Goal: Task Accomplishment & Management: Complete application form

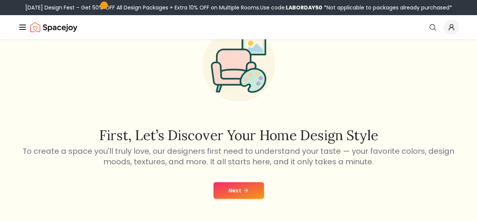
scroll to position [45, 0]
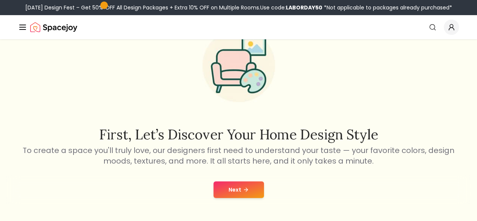
click at [238, 187] on button "Next" at bounding box center [238, 189] width 51 height 17
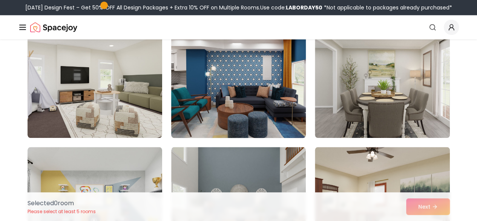
scroll to position [345, 0]
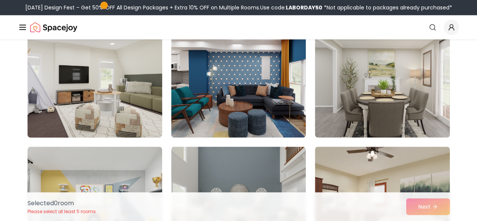
click at [133, 92] on img at bounding box center [94, 77] width 141 height 127
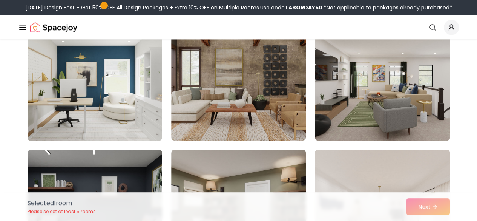
scroll to position [602, 0]
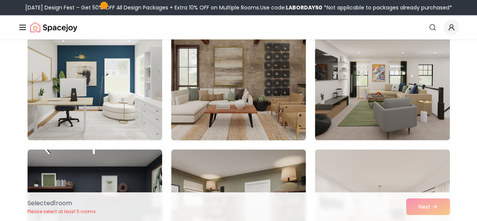
click at [250, 106] on img at bounding box center [238, 79] width 141 height 127
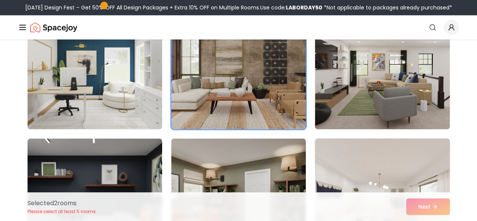
scroll to position [624, 0]
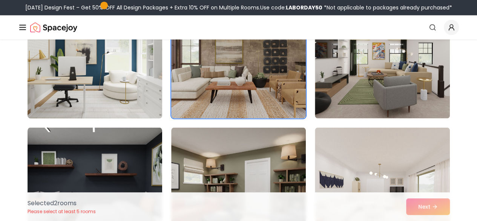
click at [91, 67] on img at bounding box center [94, 57] width 141 height 127
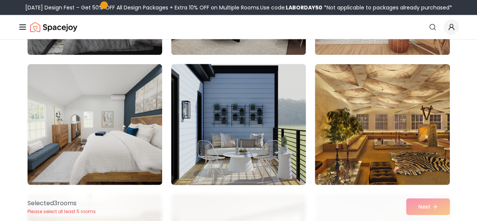
scroll to position [817, 0]
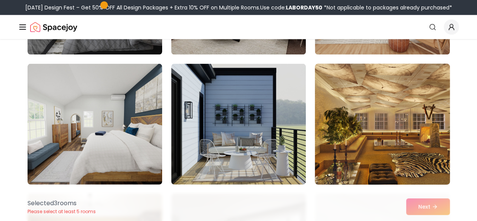
click at [391, 144] on img at bounding box center [381, 124] width 141 height 127
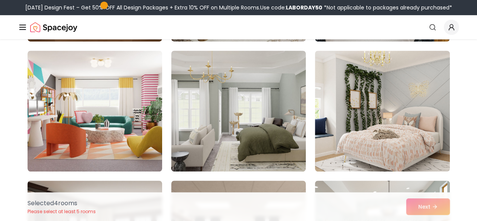
scroll to position [1609, 0]
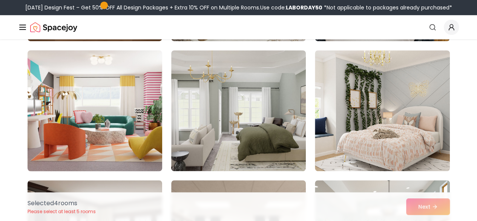
click at [118, 105] on img at bounding box center [94, 110] width 141 height 127
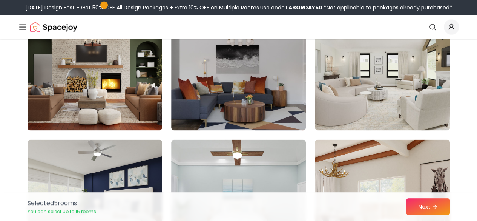
scroll to position [2164, 0]
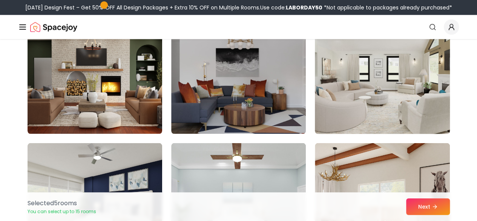
click at [358, 119] on img at bounding box center [381, 73] width 141 height 127
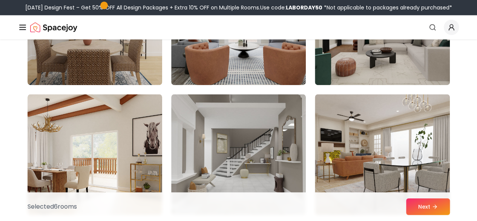
scroll to position [3419, 0]
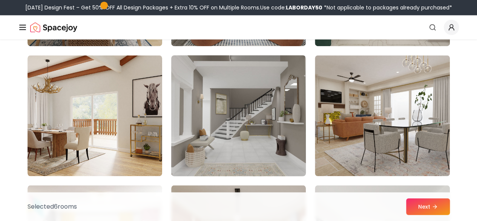
click at [274, 125] on img at bounding box center [238, 115] width 141 height 127
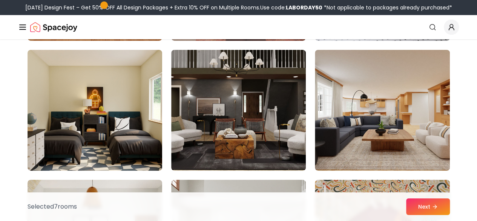
scroll to position [4073, 0]
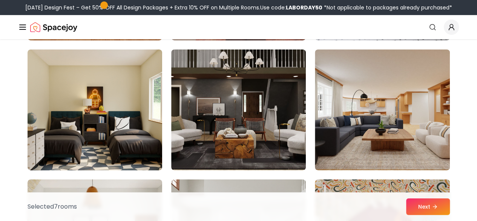
click at [274, 125] on img at bounding box center [238, 109] width 135 height 121
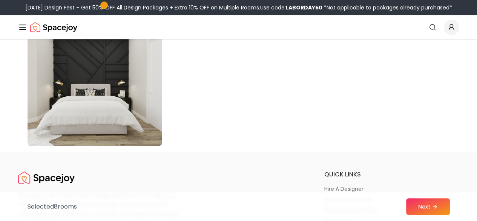
scroll to position [4360, 0]
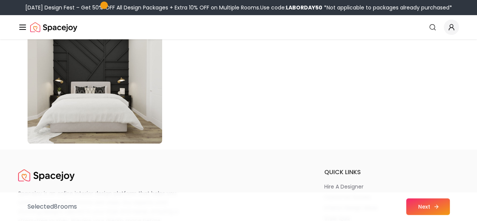
click at [419, 202] on button "Next" at bounding box center [428, 206] width 44 height 17
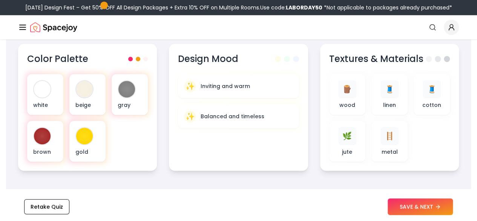
scroll to position [269, 0]
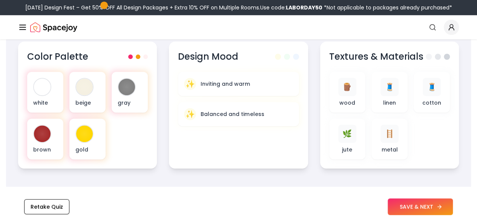
click at [430, 202] on button "SAVE & NEXT" at bounding box center [420, 206] width 65 height 17
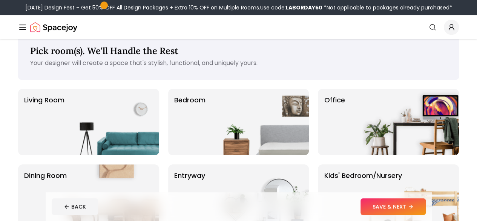
scroll to position [14, 0]
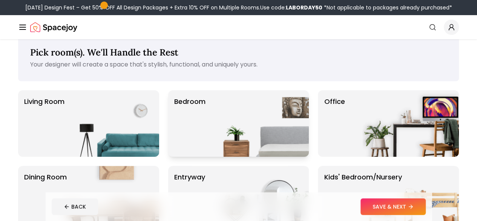
click at [275, 124] on img at bounding box center [260, 123] width 97 height 66
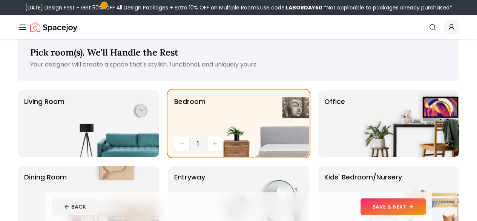
click at [373, 203] on div "BACK SAVE & NEXT" at bounding box center [239, 206] width 374 height 17
click at [409, 205] on button "SAVE & NEXT" at bounding box center [392, 206] width 65 height 17
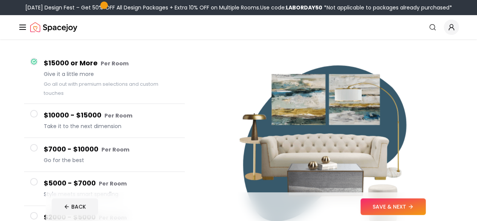
scroll to position [58, 0]
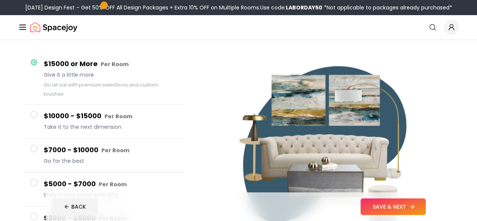
click at [406, 206] on button "SAVE & NEXT" at bounding box center [392, 206] width 65 height 17
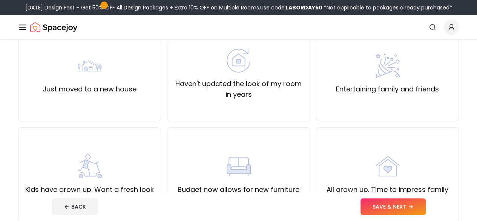
scroll to position [78, 0]
click at [243, 94] on label "Haven't updated the look of my room in years" at bounding box center [238, 88] width 130 height 21
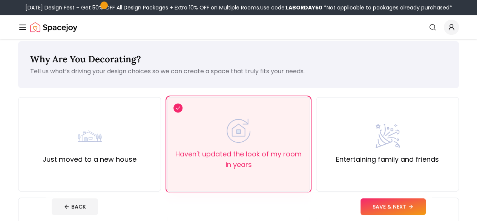
scroll to position [0, 0]
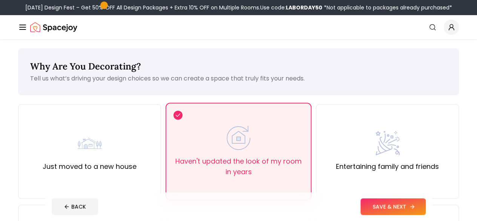
click at [417, 208] on button "SAVE & NEXT" at bounding box center [392, 206] width 65 height 17
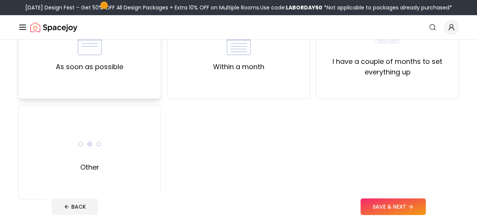
scroll to position [100, 0]
click at [133, 72] on div "As soon as possible" at bounding box center [89, 51] width 143 height 94
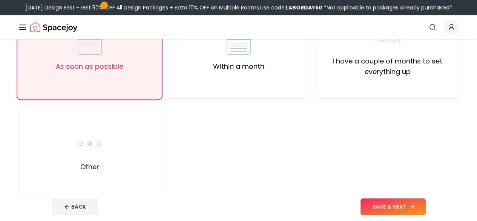
click at [397, 206] on button "SAVE & NEXT" at bounding box center [392, 206] width 65 height 17
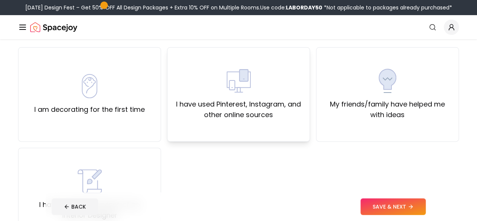
scroll to position [66, 0]
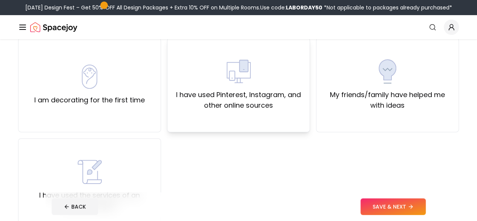
click at [301, 101] on label "I have used Pinterest, Instagram, and other online sources" at bounding box center [238, 99] width 130 height 21
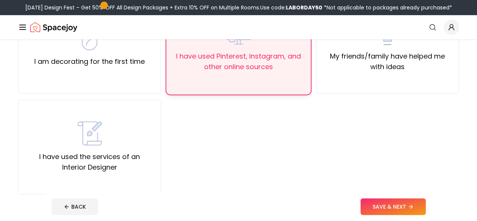
scroll to position [107, 0]
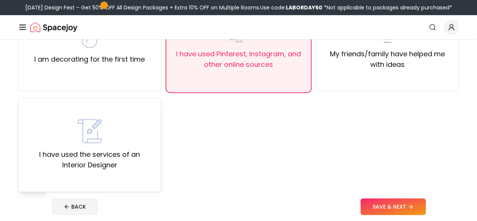
click at [136, 138] on div "I have used the services of an Interior Designer" at bounding box center [90, 144] width 130 height 51
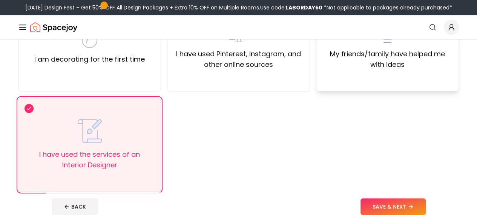
click at [372, 62] on label "My friends/family have helped me with ideas" at bounding box center [387, 59] width 130 height 21
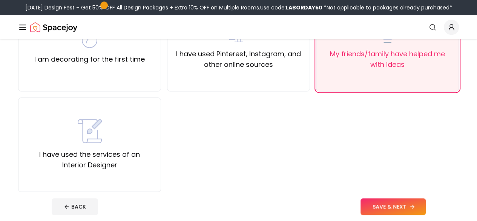
click at [406, 201] on button "SAVE & NEXT" at bounding box center [392, 206] width 65 height 17
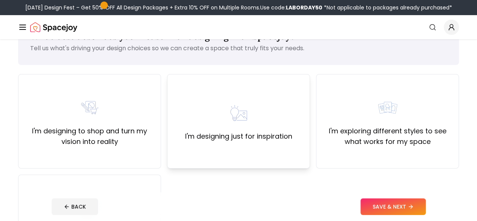
scroll to position [33, 0]
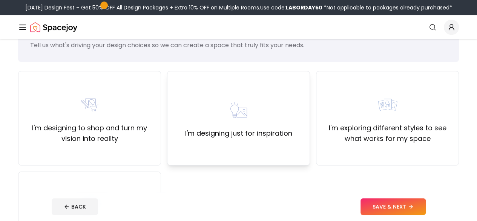
click at [267, 157] on div "I'm designing just for inspiration" at bounding box center [238, 118] width 143 height 94
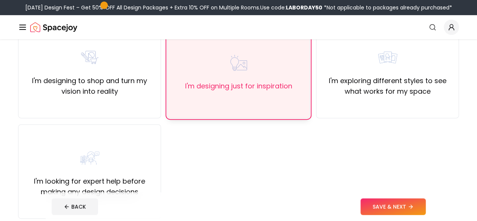
scroll to position [81, 0]
click at [387, 89] on label "I'm exploring different styles to see what works for my space" at bounding box center [387, 85] width 130 height 21
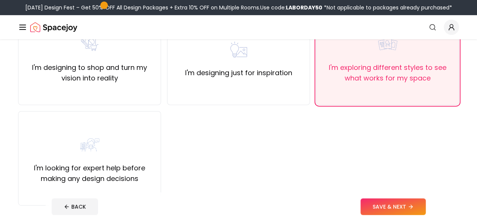
scroll to position [96, 0]
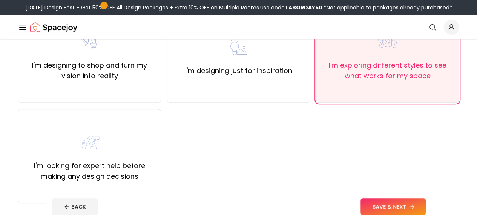
click at [411, 201] on button "SAVE & NEXT" at bounding box center [392, 206] width 65 height 17
